Goal: Transaction & Acquisition: Book appointment/travel/reservation

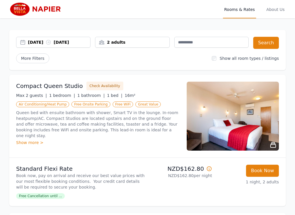
click at [25, 43] on div "[DATE] [DATE]" at bounding box center [53, 42] width 74 height 6
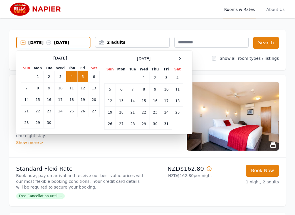
click at [58, 81] on td "3" at bounding box center [60, 77] width 11 height 12
click at [22, 89] on td "7" at bounding box center [26, 89] width 11 height 12
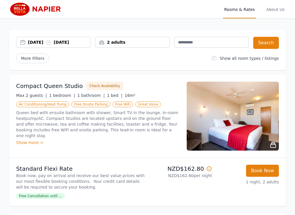
click at [268, 44] on button "Search" at bounding box center [266, 43] width 26 height 12
click at [65, 45] on div "[DATE] [DATE]" at bounding box center [59, 42] width 62 height 6
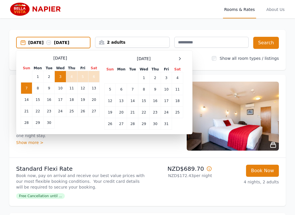
click at [93, 80] on td "6" at bounding box center [93, 77] width 11 height 12
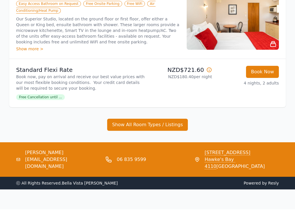
scroll to position [235, 0]
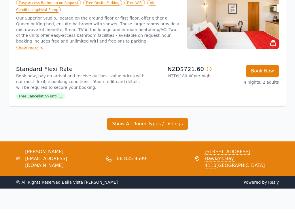
click at [121, 125] on button "Show All Room Types / Listings" at bounding box center [147, 130] width 81 height 12
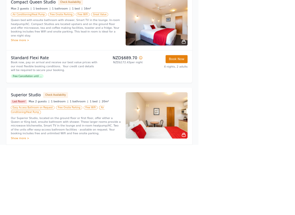
scroll to position [83, 0]
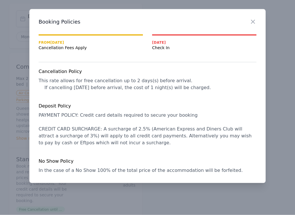
scroll to position [0, 0]
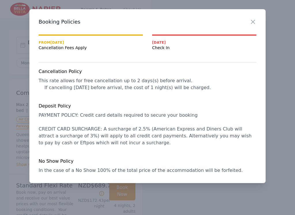
click at [252, 24] on icon "button" at bounding box center [252, 21] width 7 height 7
